Goal: Transaction & Acquisition: Download file/media

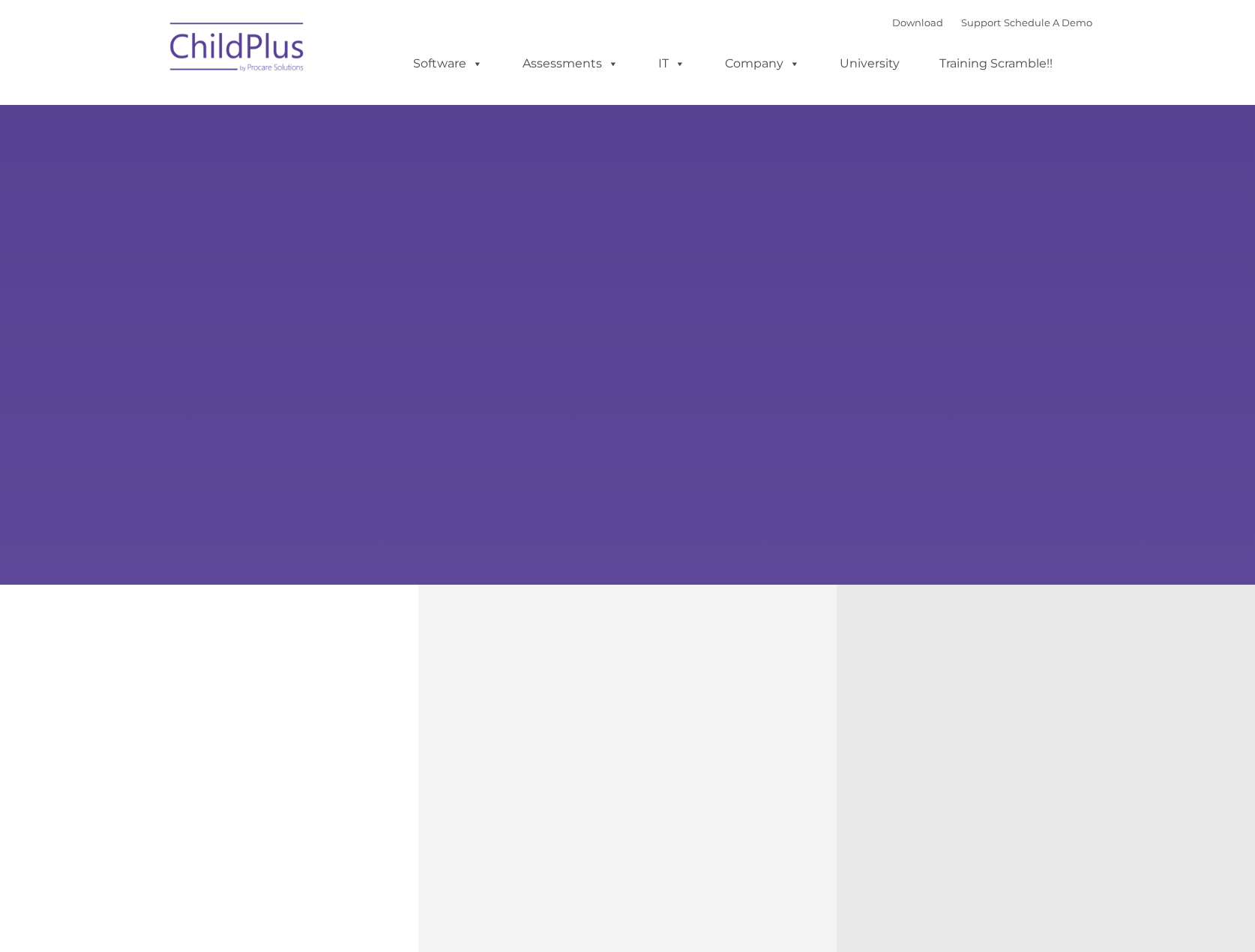
type input ""
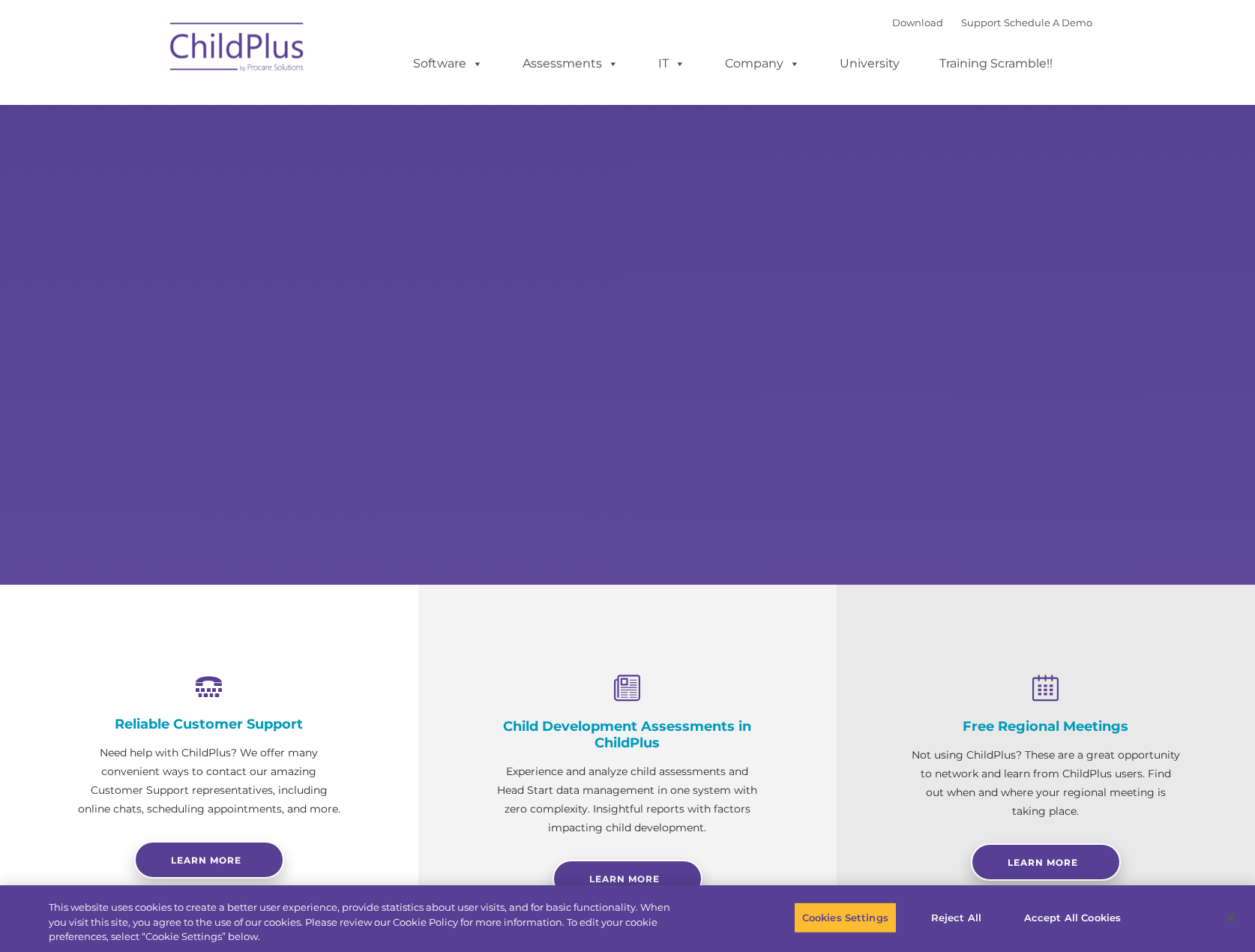
select select "MEDIUM"
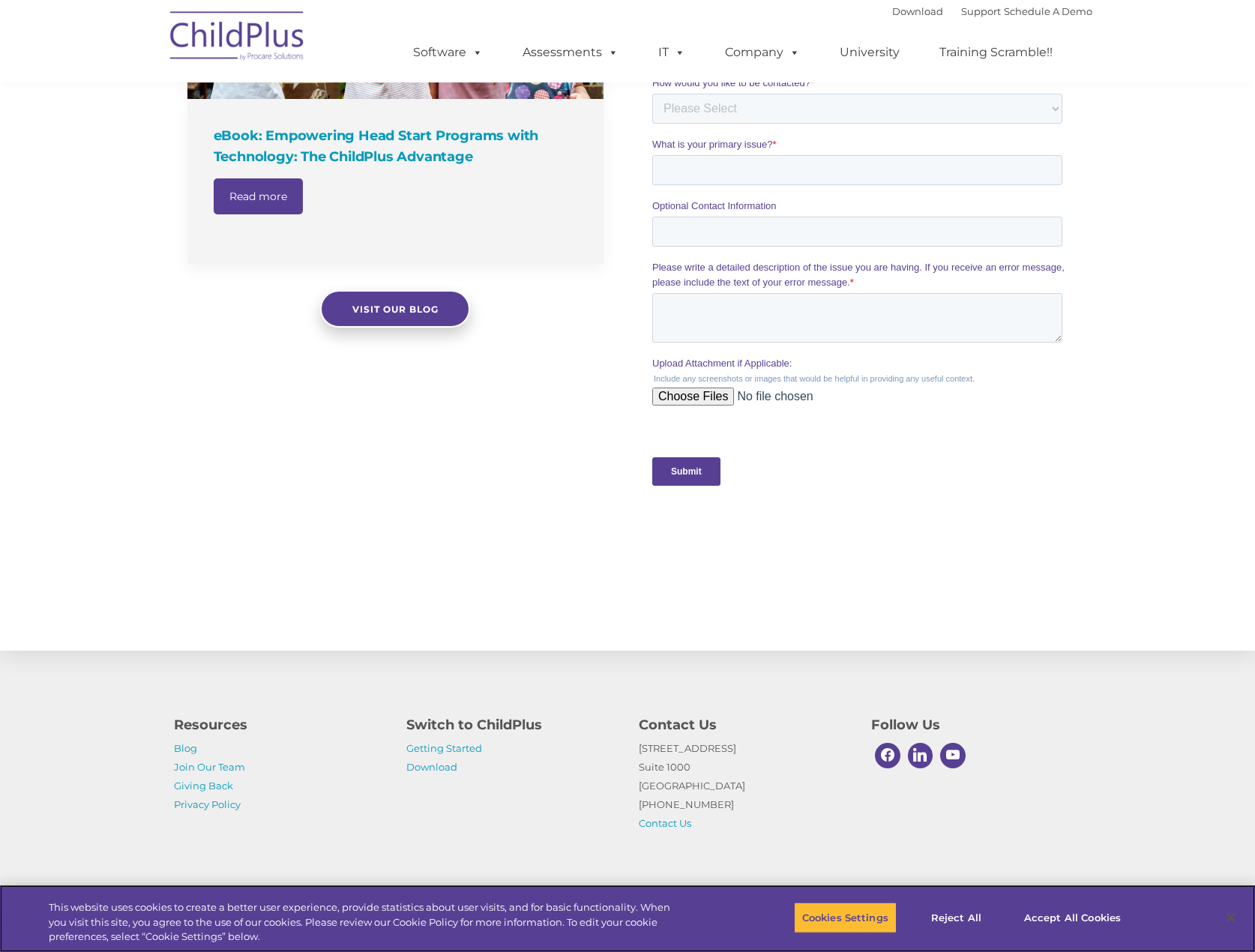
scroll to position [1237, 0]
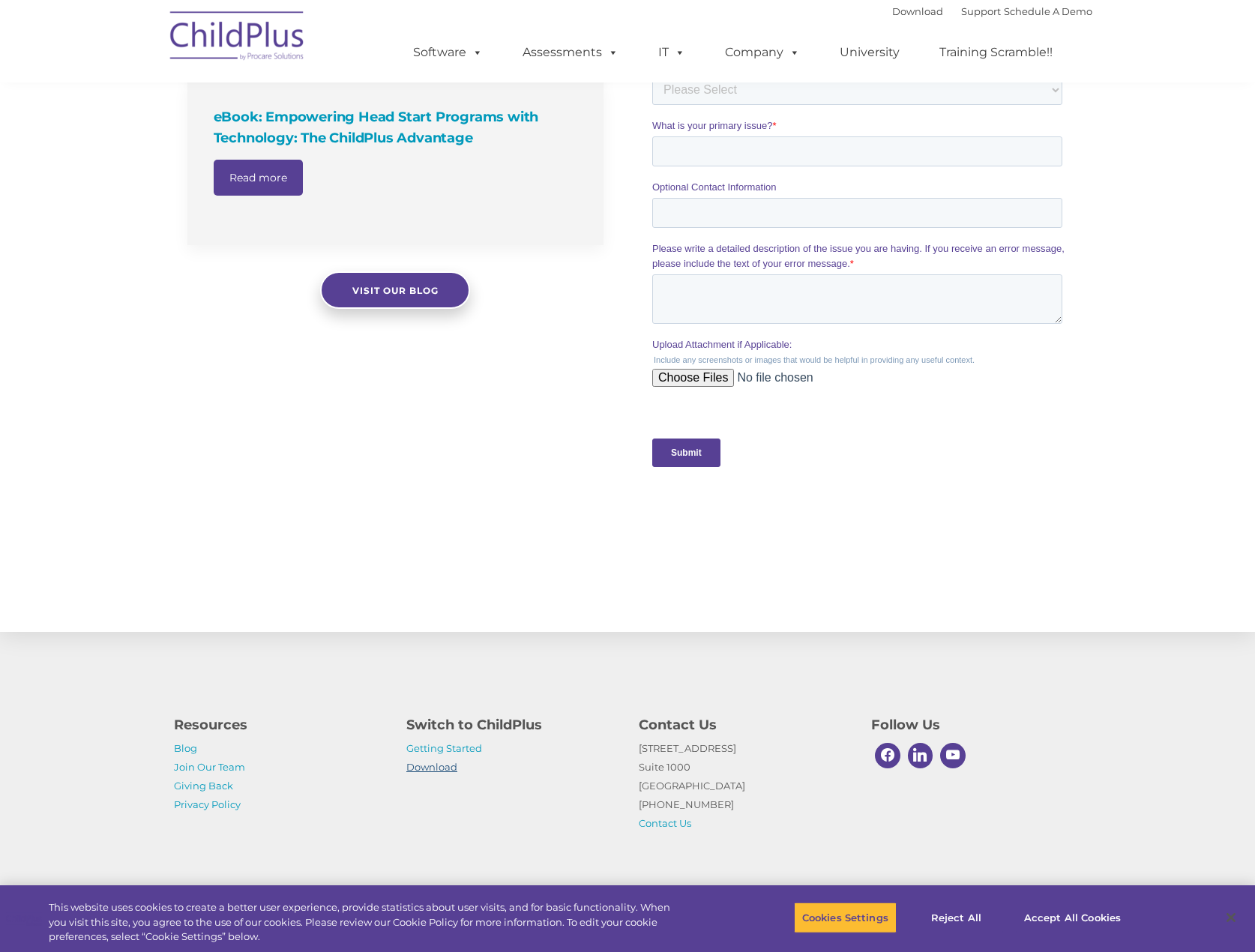
click at [442, 769] on link "Download" at bounding box center [432, 767] width 51 height 12
